Goal: Information Seeking & Learning: Learn about a topic

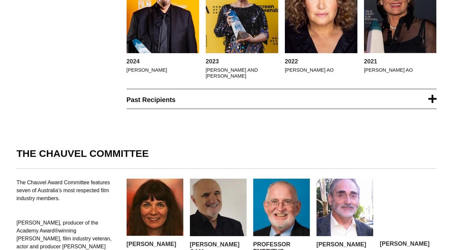
scroll to position [438, 0]
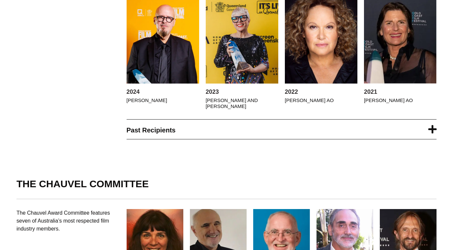
click at [162, 126] on link "Past Recipients" at bounding box center [151, 129] width 49 height 7
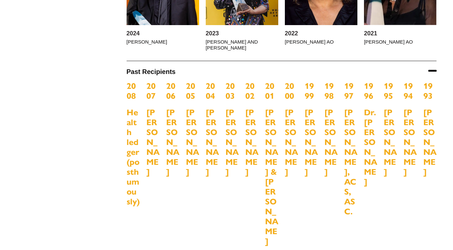
scroll to position [497, 0]
click at [353, 107] on h4 "[PERSON_NAME], ACS, ASC." at bounding box center [350, 161] width 13 height 109
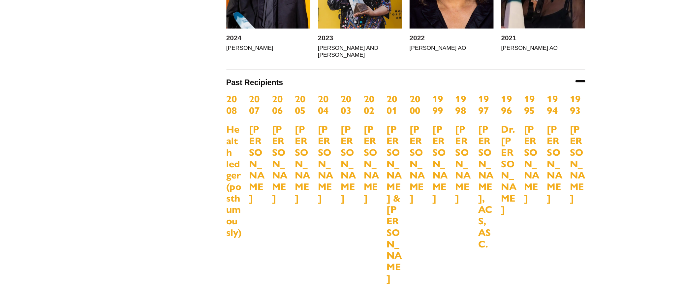
scroll to position [498, 0]
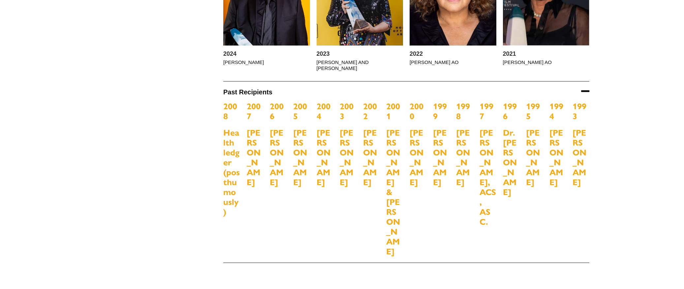
click at [149, 147] on div at bounding box center [156, 172] width 122 height 182
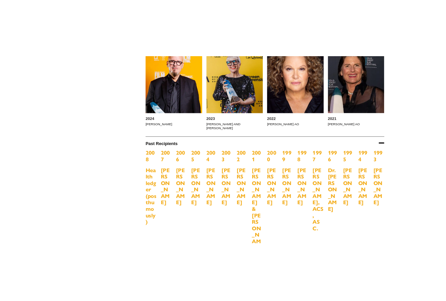
scroll to position [455, 0]
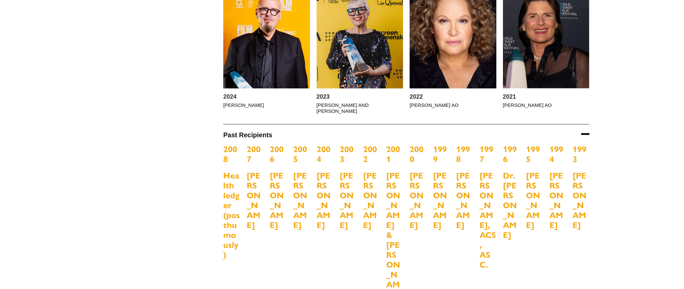
click at [194, 185] on div at bounding box center [156, 215] width 122 height 182
click at [453, 88] on div "PREVIOUS CHAUVEL Award recipients 2024 [PERSON_NAME] 2023 [PERSON_NAME] and [PE…" at bounding box center [342, 136] width 684 height 420
click at [198, 112] on div "PREVIOUS CHAUVEL Award recipients 2024 [PERSON_NAME] 2023 [PERSON_NAME] and [PE…" at bounding box center [342, 136] width 495 height 420
click at [166, 27] on div at bounding box center [156, 50] width 122 height 127
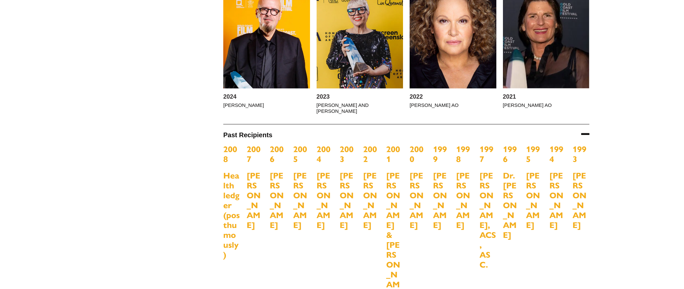
drag, startPoint x: 200, startPoint y: 17, endPoint x: 187, endPoint y: 2, distance: 20.2
click at [198, 16] on div at bounding box center [156, 50] width 122 height 127
click at [453, 117] on div "PREVIOUS CHAUVEL Award recipients 2024 [PERSON_NAME] 2023 [PERSON_NAME] and [PE…" at bounding box center [342, 136] width 684 height 420
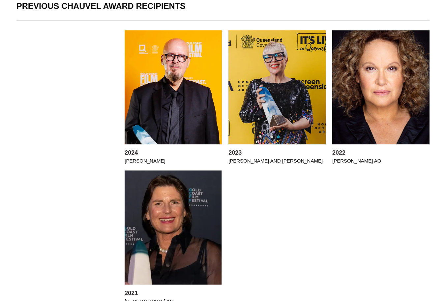
click at [68, 30] on div at bounding box center [67, 166] width 102 height 273
